Goal: Task Accomplishment & Management: Use online tool/utility

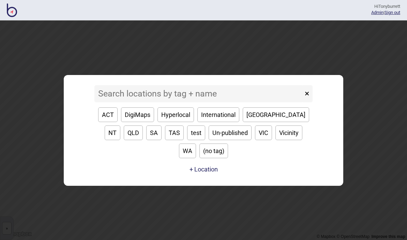
click at [115, 102] on input at bounding box center [198, 93] width 208 height 17
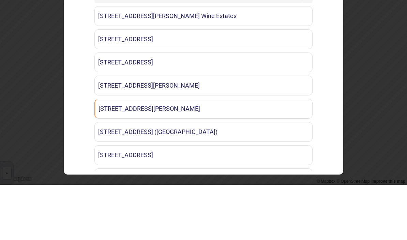
type input "Vin"
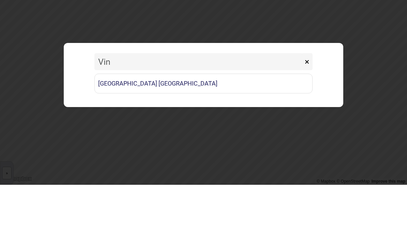
click at [184, 129] on link "[GEOGRAPHIC_DATA] [GEOGRAPHIC_DATA]" at bounding box center [203, 139] width 218 height 20
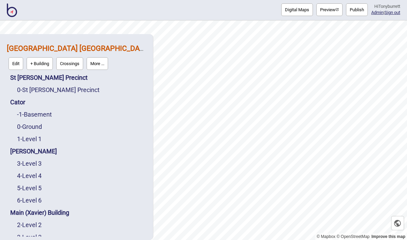
click at [360, 9] on button "Publish" at bounding box center [357, 9] width 22 height 13
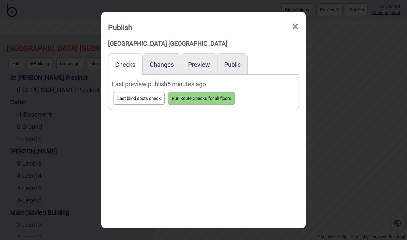
click at [202, 61] on button "Preview" at bounding box center [199, 64] width 22 height 7
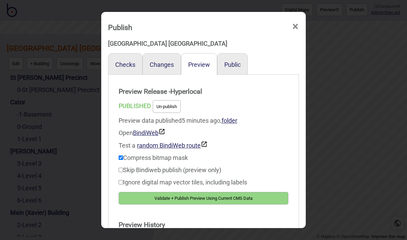
click at [296, 19] on span "×" at bounding box center [295, 26] width 7 height 22
